Goal: Complete application form

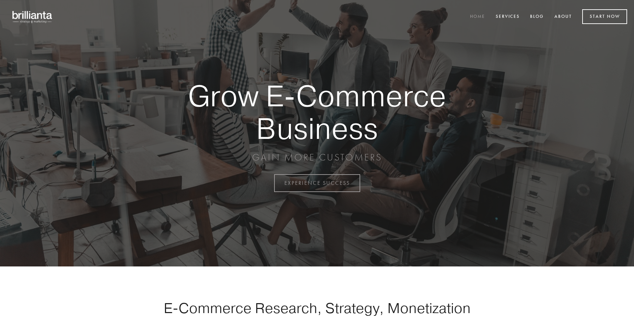
scroll to position [1798, 0]
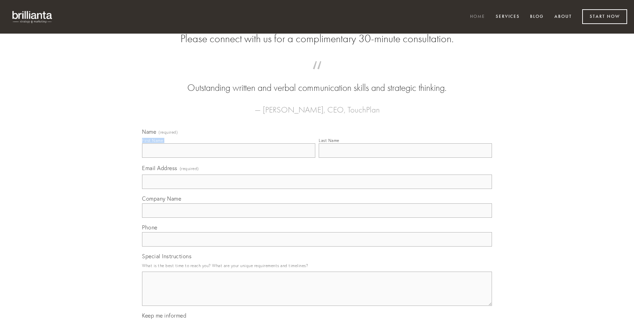
type input "[PERSON_NAME]"
click at [405, 158] on input "Last Name" at bounding box center [405, 150] width 173 height 14
type input "[PERSON_NAME]"
click at [317, 189] on input "Email Address (required)" at bounding box center [317, 182] width 350 height 14
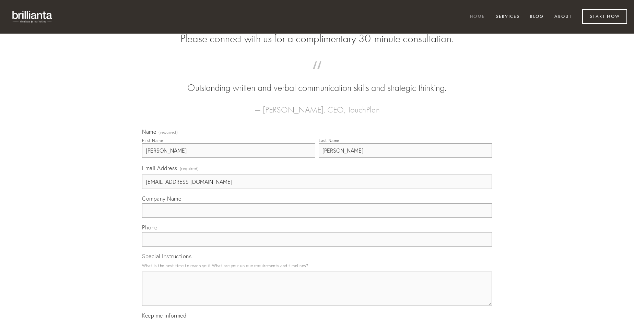
type input "[EMAIL_ADDRESS][DOMAIN_NAME]"
click at [317, 218] on input "Company Name" at bounding box center [317, 210] width 350 height 14
type input "cunctatio"
click at [317, 247] on input "text" at bounding box center [317, 239] width 350 height 14
click at [317, 295] on textarea "Special Instructions" at bounding box center [317, 289] width 350 height 34
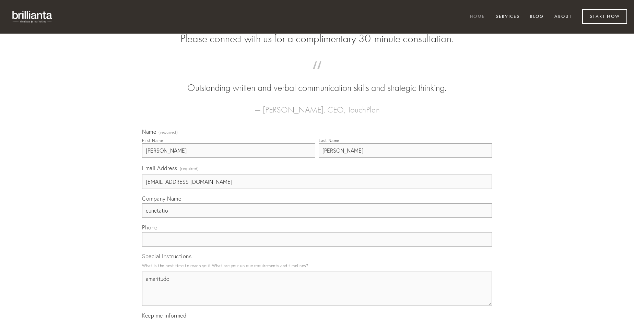
type textarea "amaritudo"
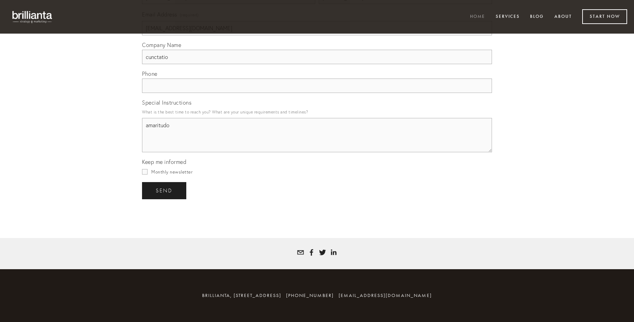
click at [165, 190] on span "send" at bounding box center [164, 191] width 17 height 6
